Goal: Find contact information: Find contact information

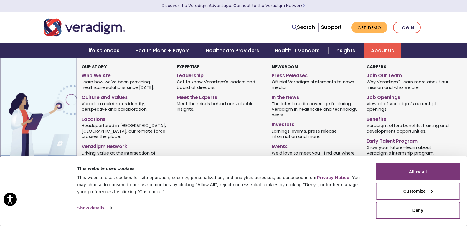
click at [379, 52] on link "About Us" at bounding box center [382, 50] width 37 height 15
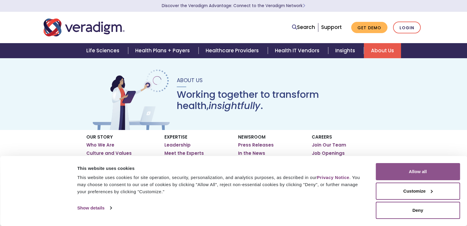
click at [425, 169] on button "Allow all" at bounding box center [418, 171] width 84 height 17
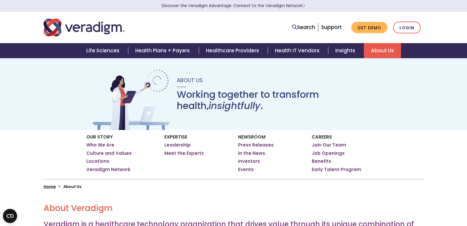
click at [389, 47] on link "About Us" at bounding box center [382, 50] width 37 height 15
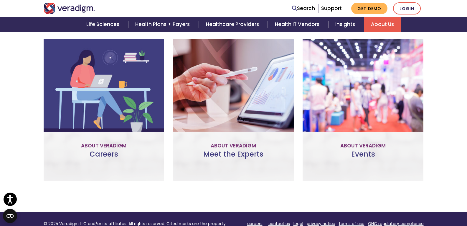
scroll to position [383, 0]
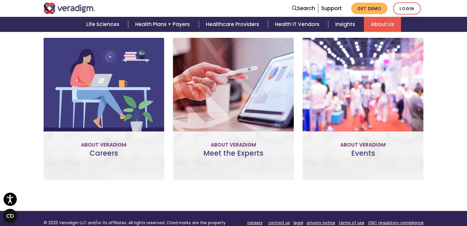
click at [47, 193] on div "About Veradigm Veradigm is a healthcare technology organization that drives val…" at bounding box center [234, 8] width 380 height 406
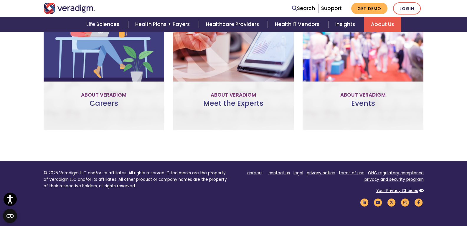
scroll to position [495, 0]
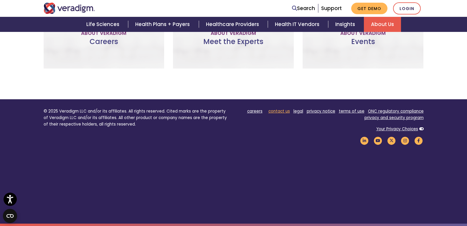
click at [278, 110] on link "contact us" at bounding box center [280, 111] width 22 height 6
